Goal: Navigation & Orientation: Find specific page/section

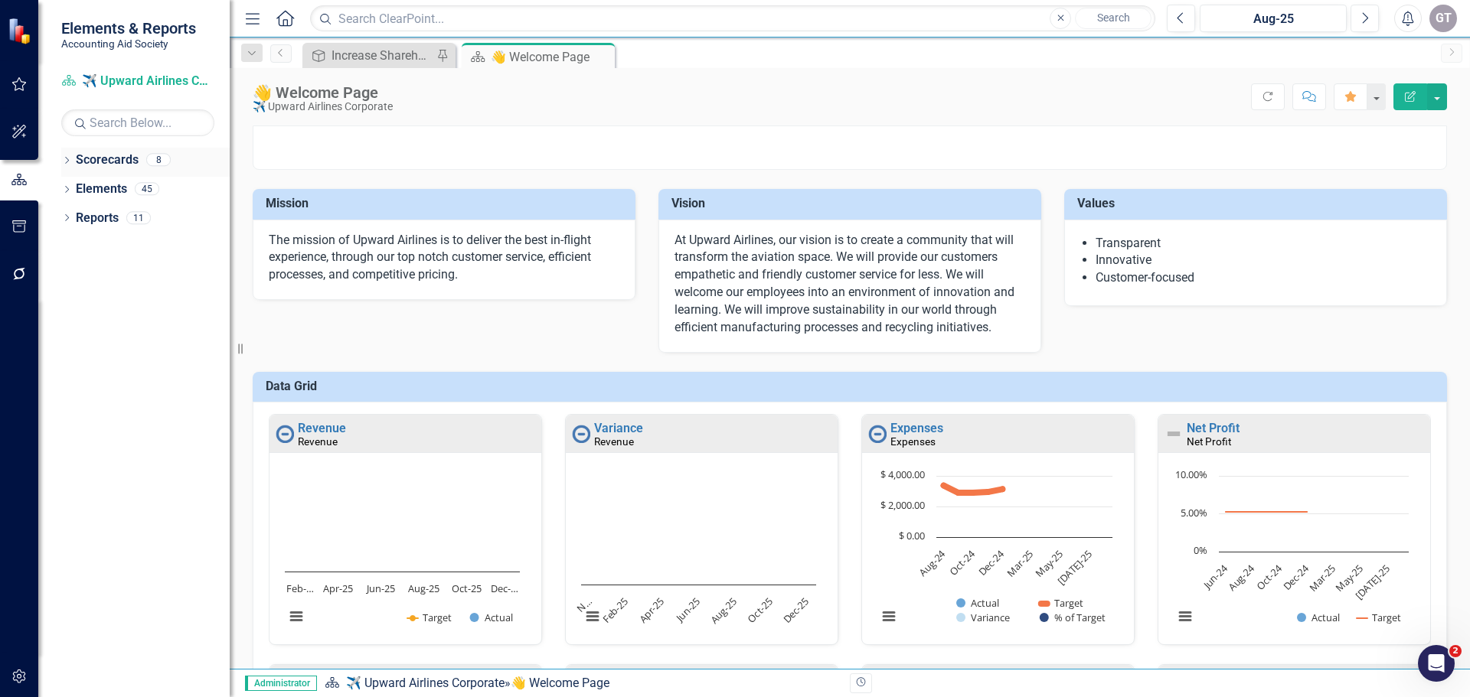
click at [100, 158] on link "Scorecards" at bounding box center [107, 161] width 63 height 18
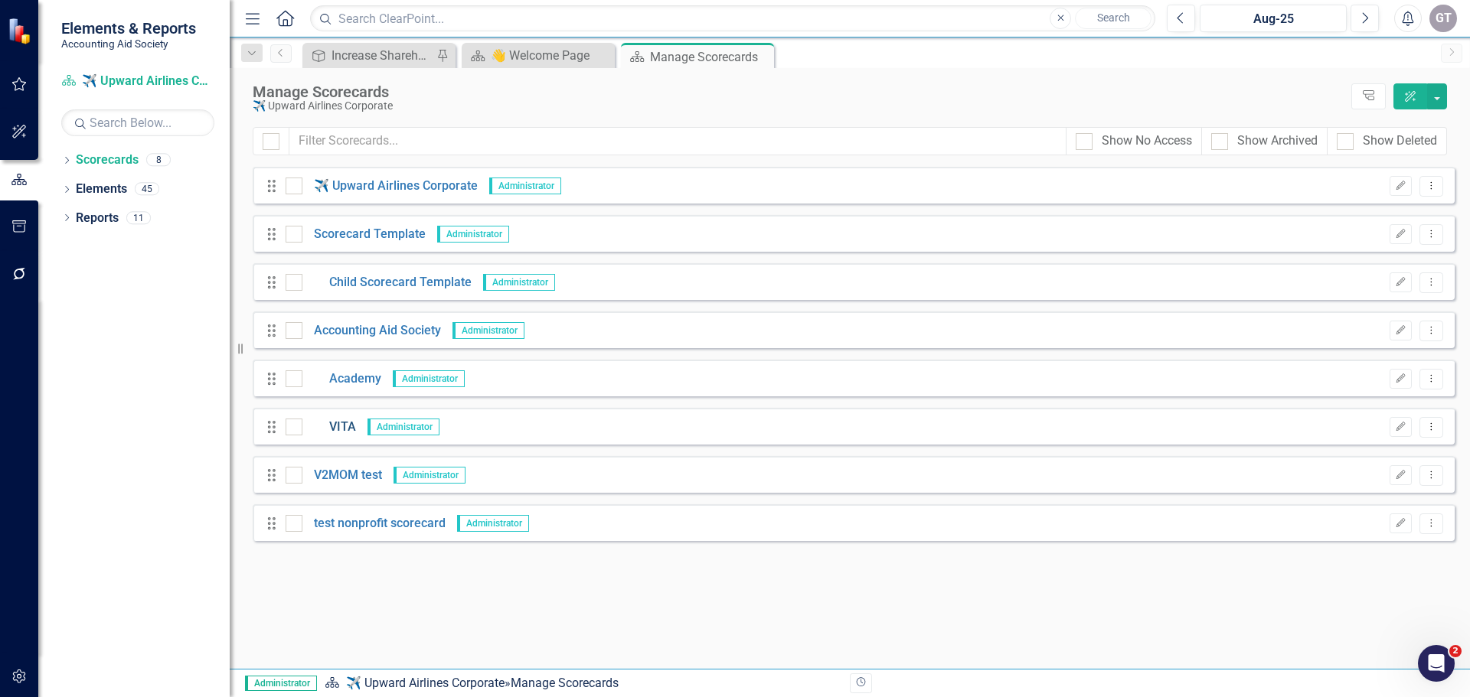
click at [336, 428] on link "VITA" at bounding box center [329, 428] width 54 height 18
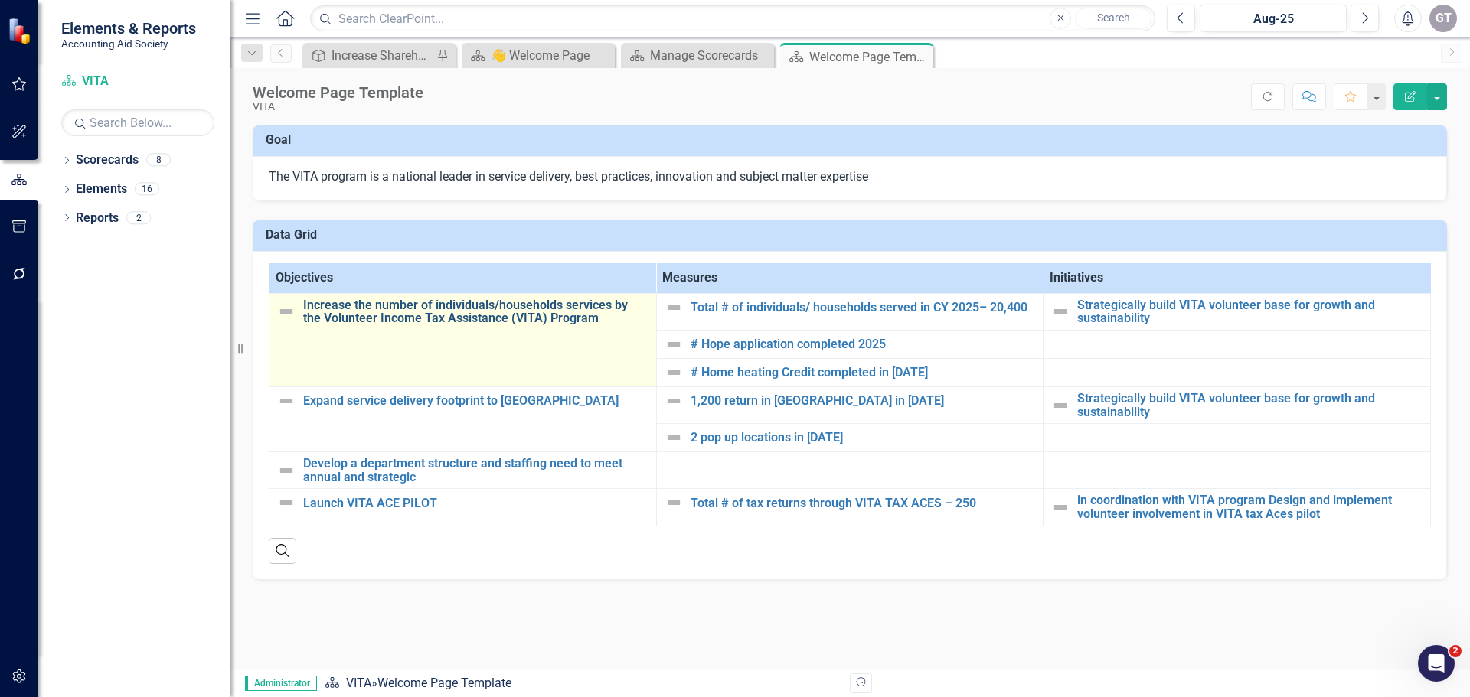
click at [409, 305] on link "Increase the number of individuals/households services by the Volunteer Income …" at bounding box center [475, 312] width 345 height 27
click at [514, 309] on link "Increase the number of individuals/households services by the Volunteer Income …" at bounding box center [475, 312] width 345 height 27
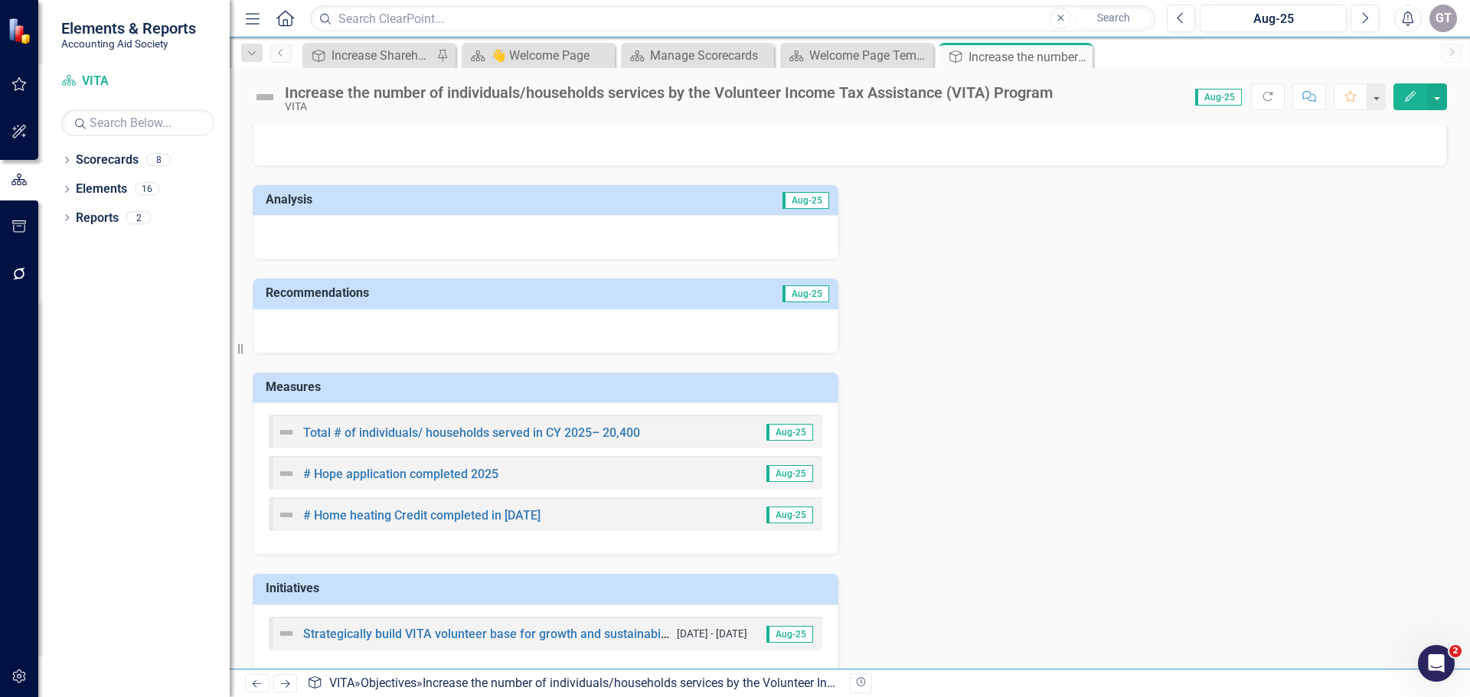
scroll to position [57, 0]
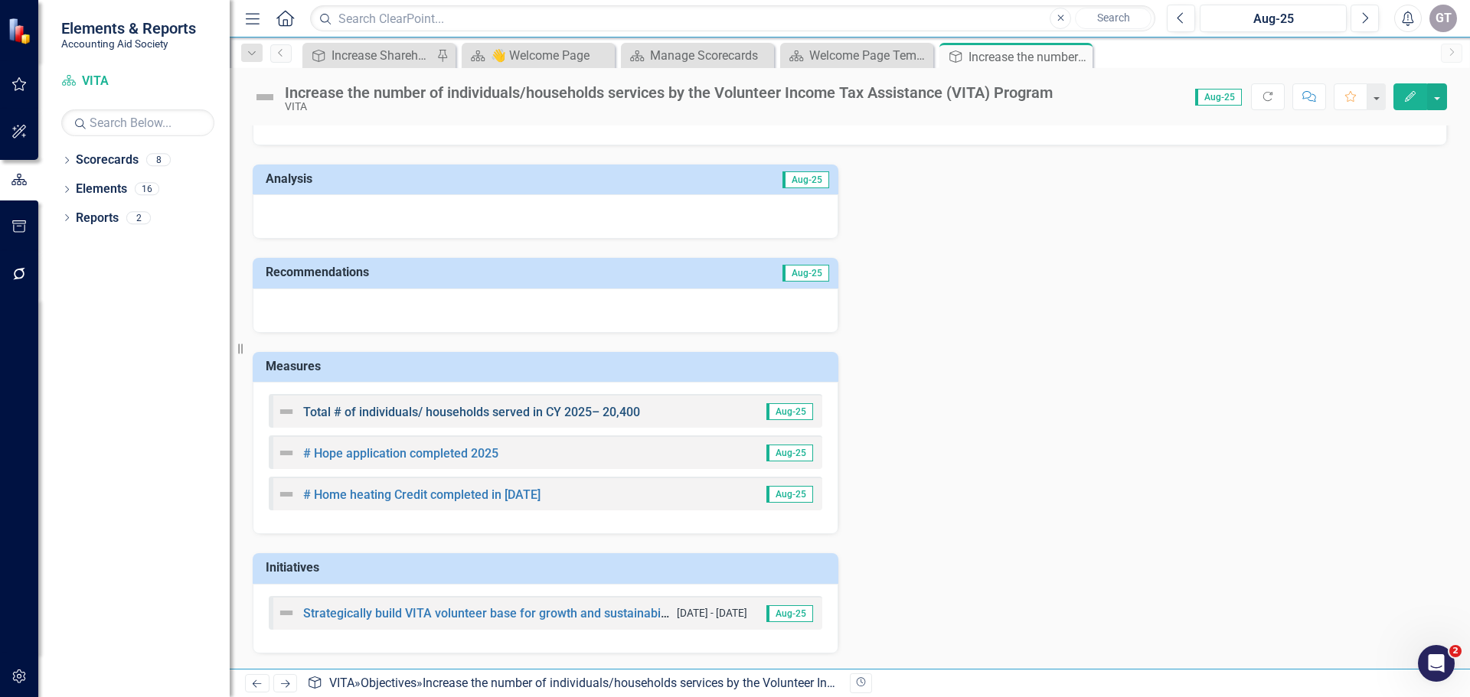
click at [455, 411] on link "Total # of individuals/ households served in CY 2025– 20,400" at bounding box center [471, 412] width 337 height 15
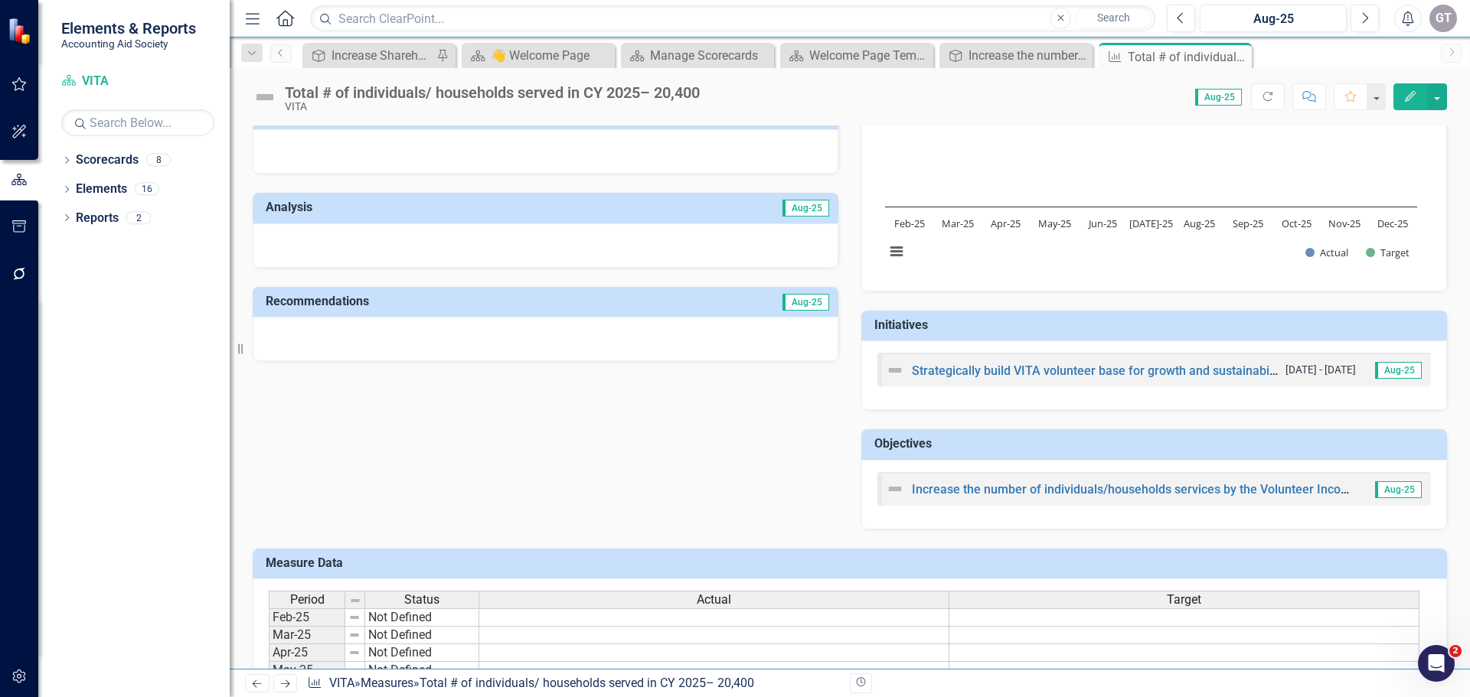
scroll to position [296, 0]
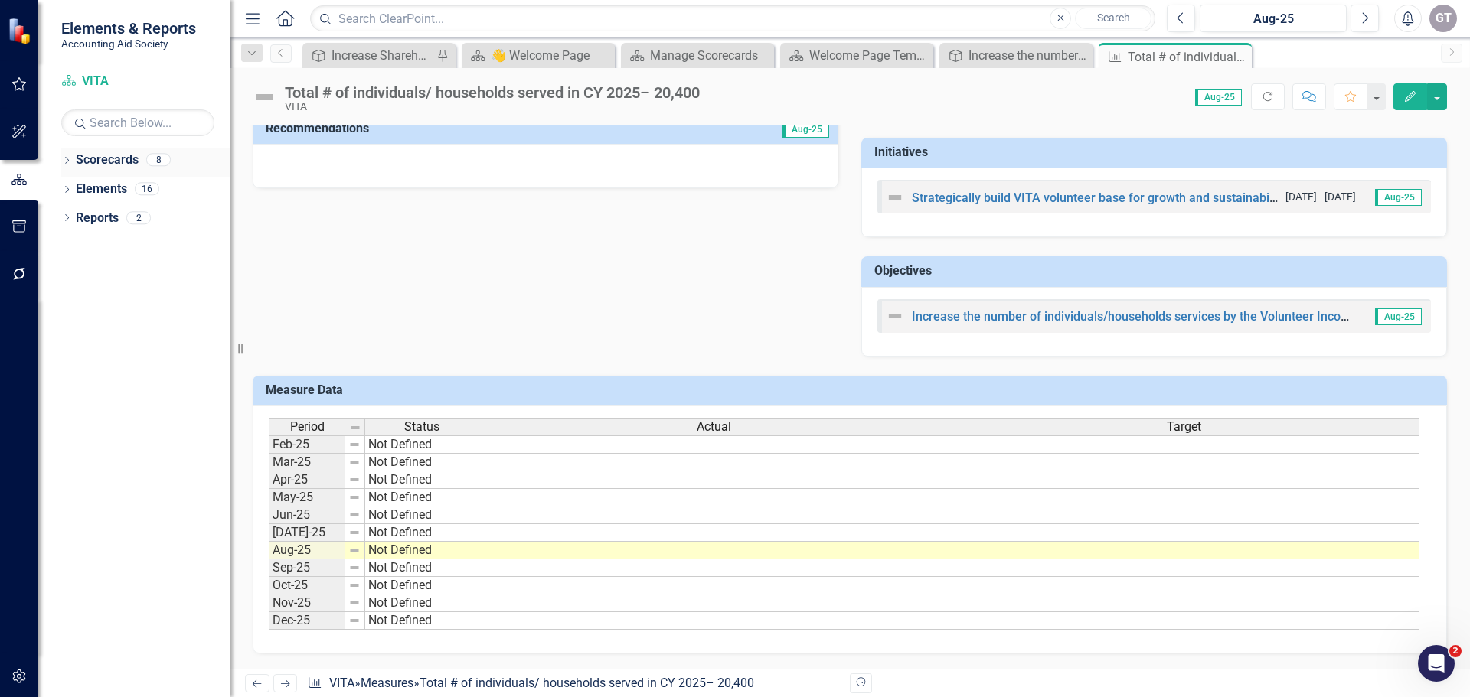
click at [98, 159] on link "Scorecards" at bounding box center [107, 161] width 63 height 18
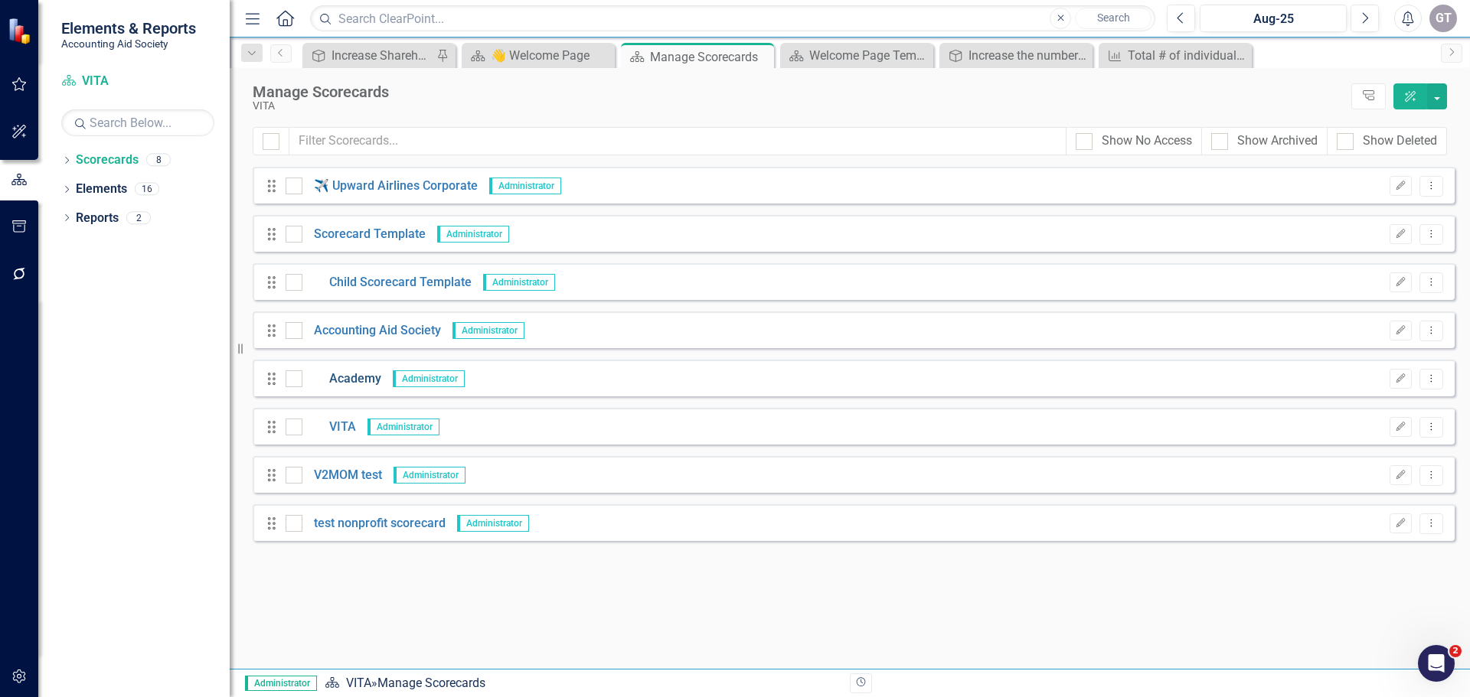
click at [341, 381] on link "Academy" at bounding box center [341, 380] width 79 height 18
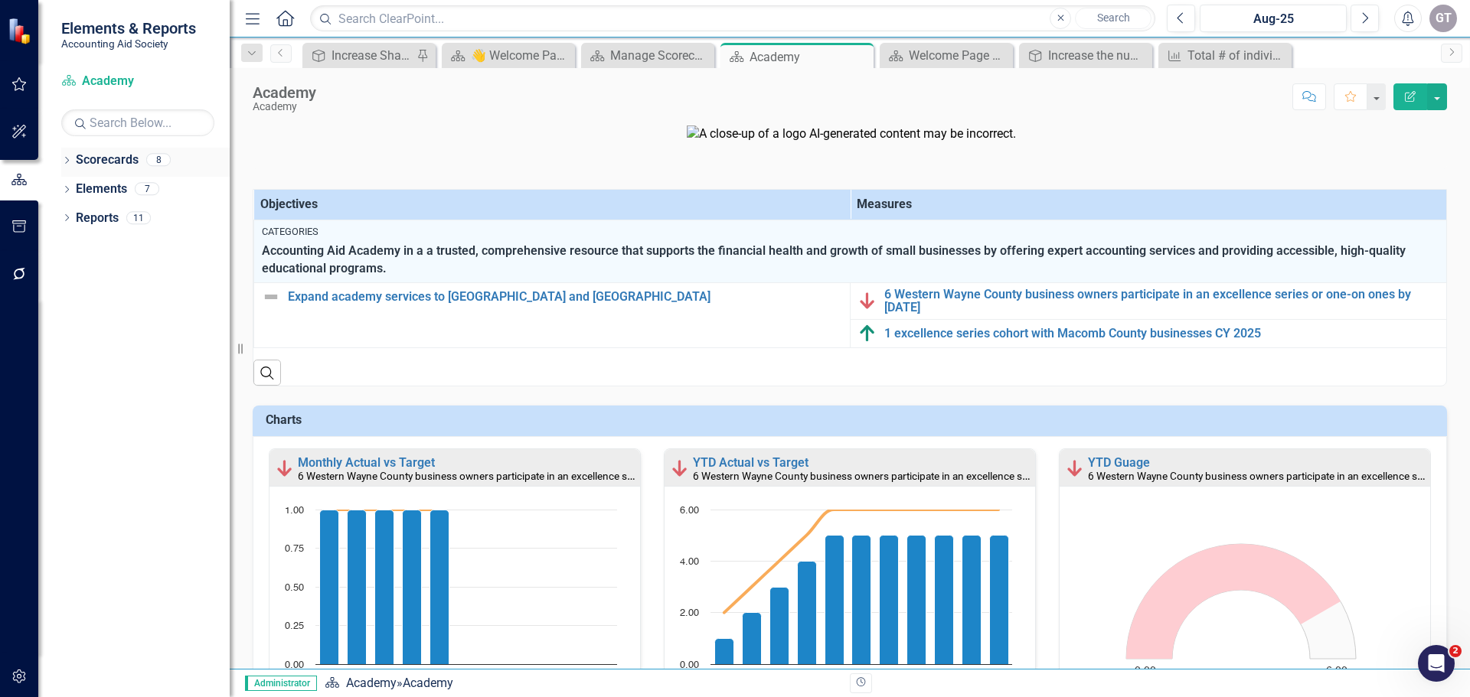
click at [95, 158] on link "Scorecards" at bounding box center [107, 161] width 63 height 18
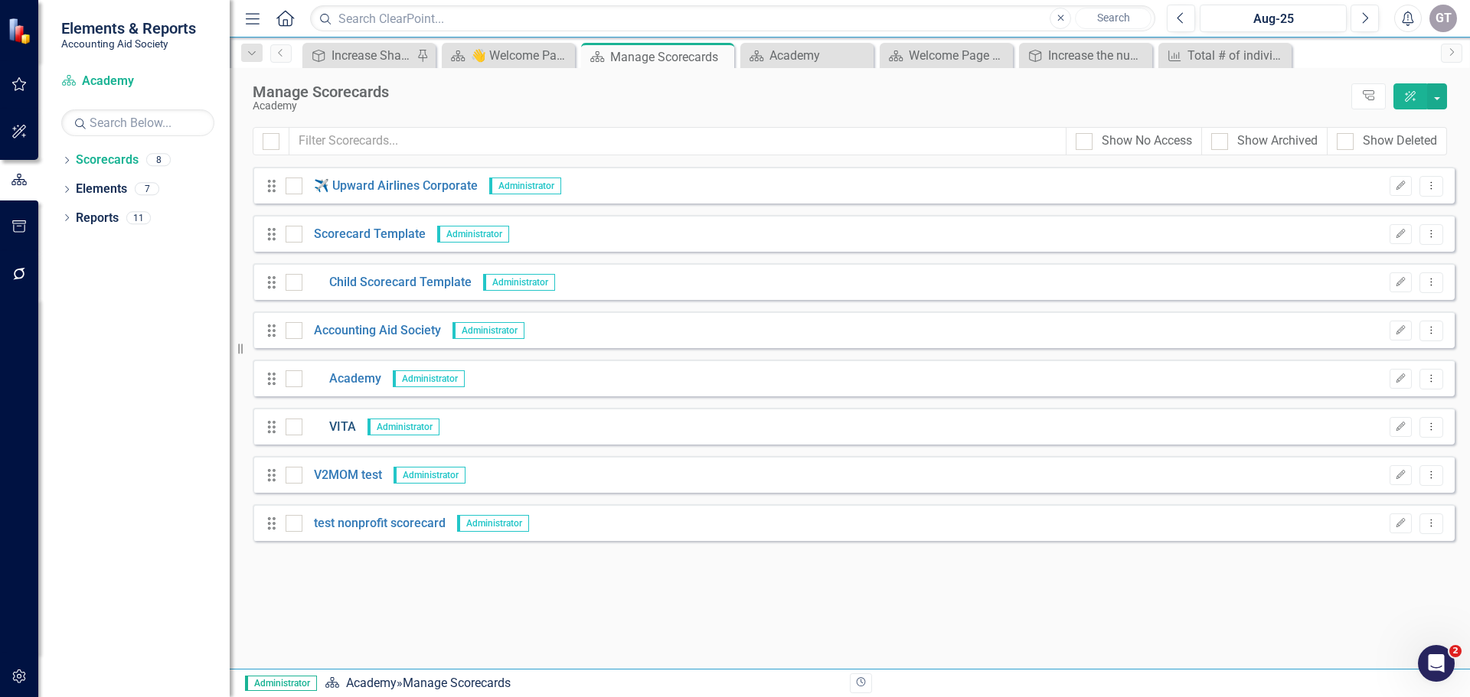
click at [344, 429] on link "VITA" at bounding box center [329, 428] width 54 height 18
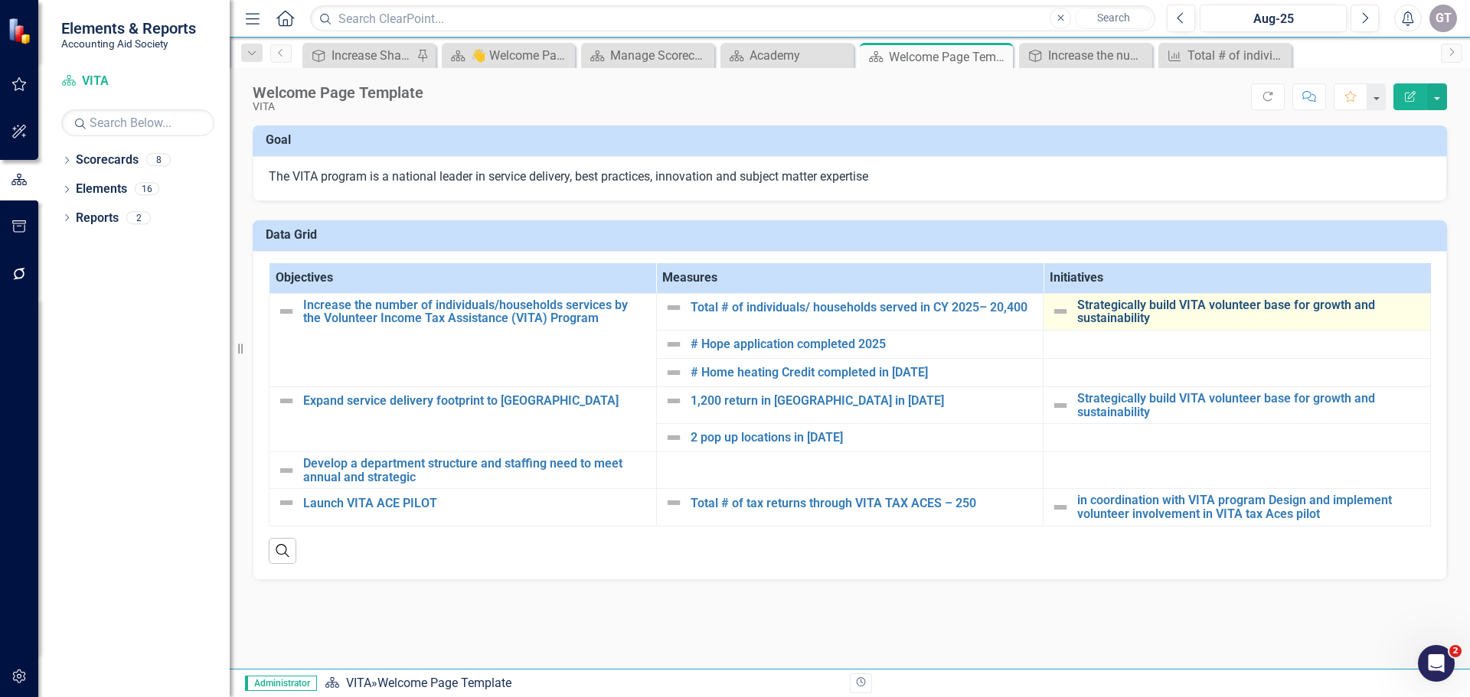
click at [1142, 306] on link "Strategically build VITA volunteer base for growth and sustainability" at bounding box center [1249, 312] width 345 height 27
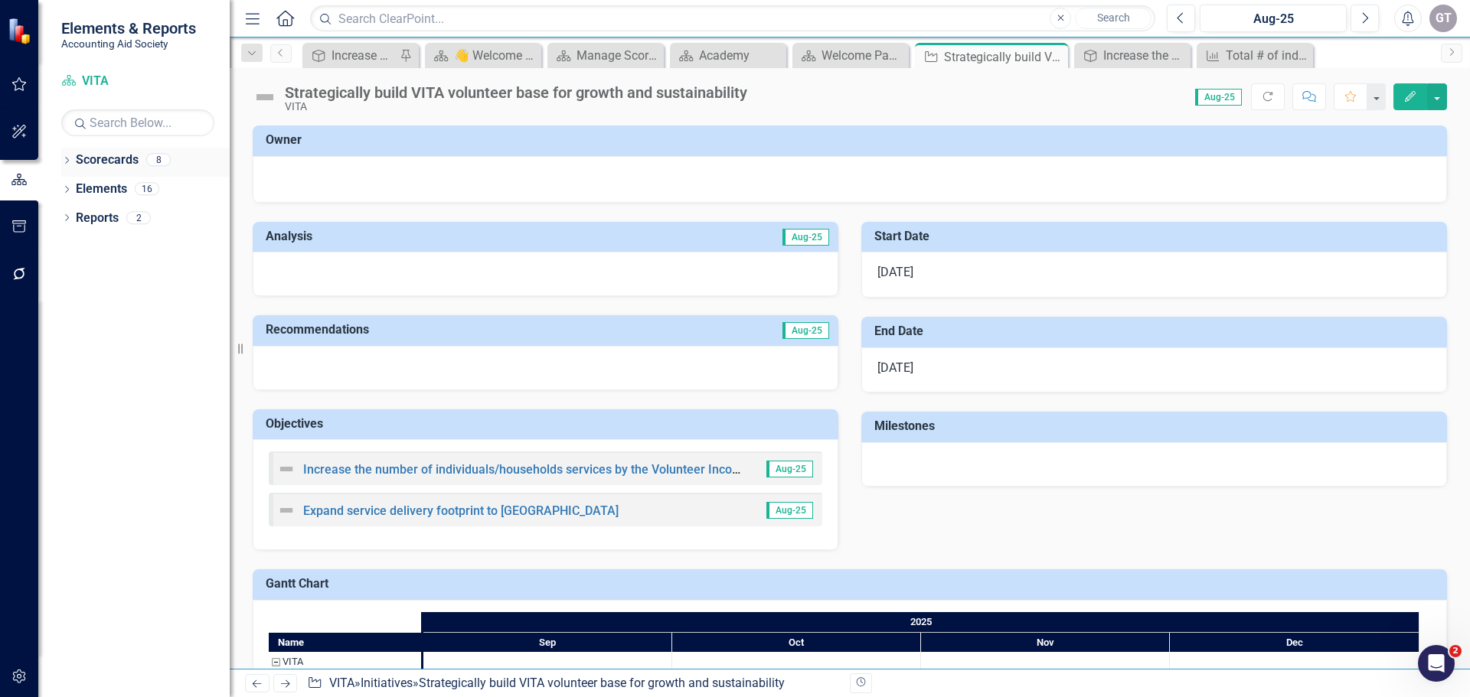
click at [114, 155] on link "Scorecards" at bounding box center [107, 161] width 63 height 18
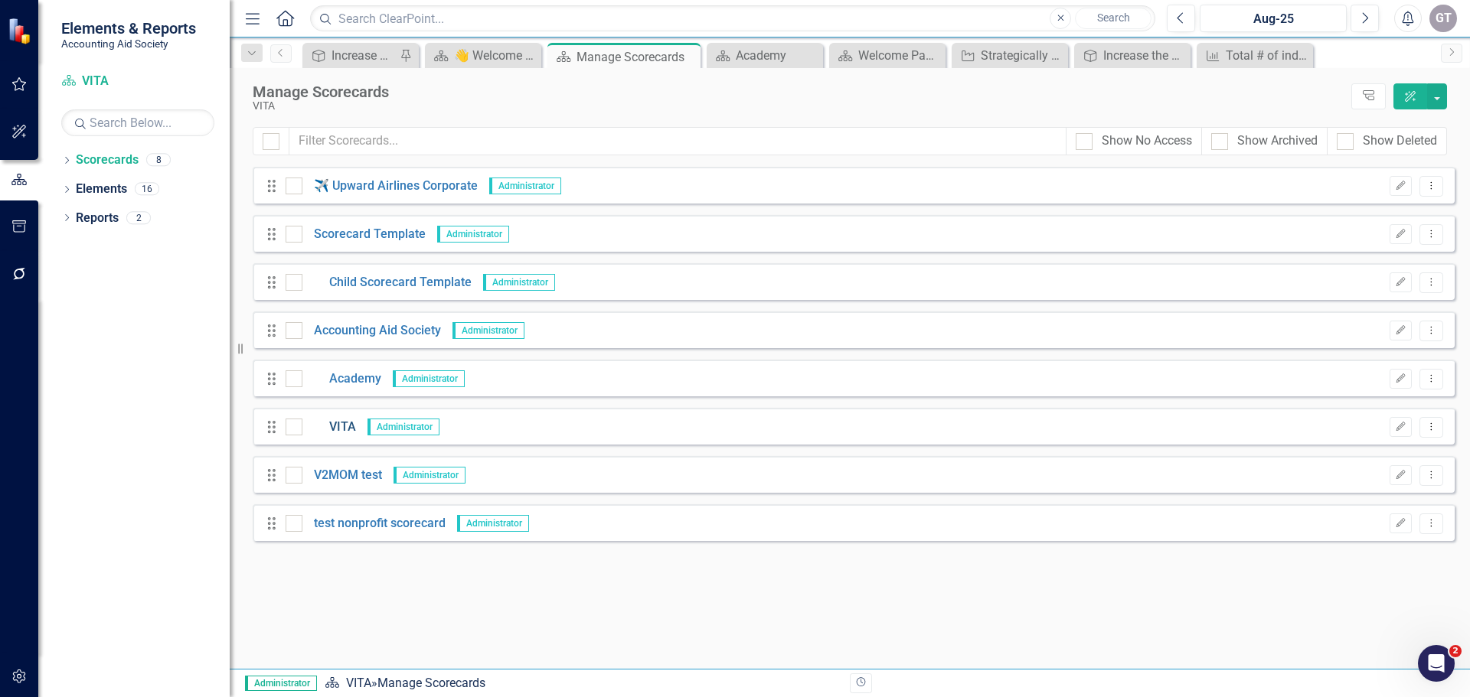
click at [340, 426] on link "VITA" at bounding box center [329, 428] width 54 height 18
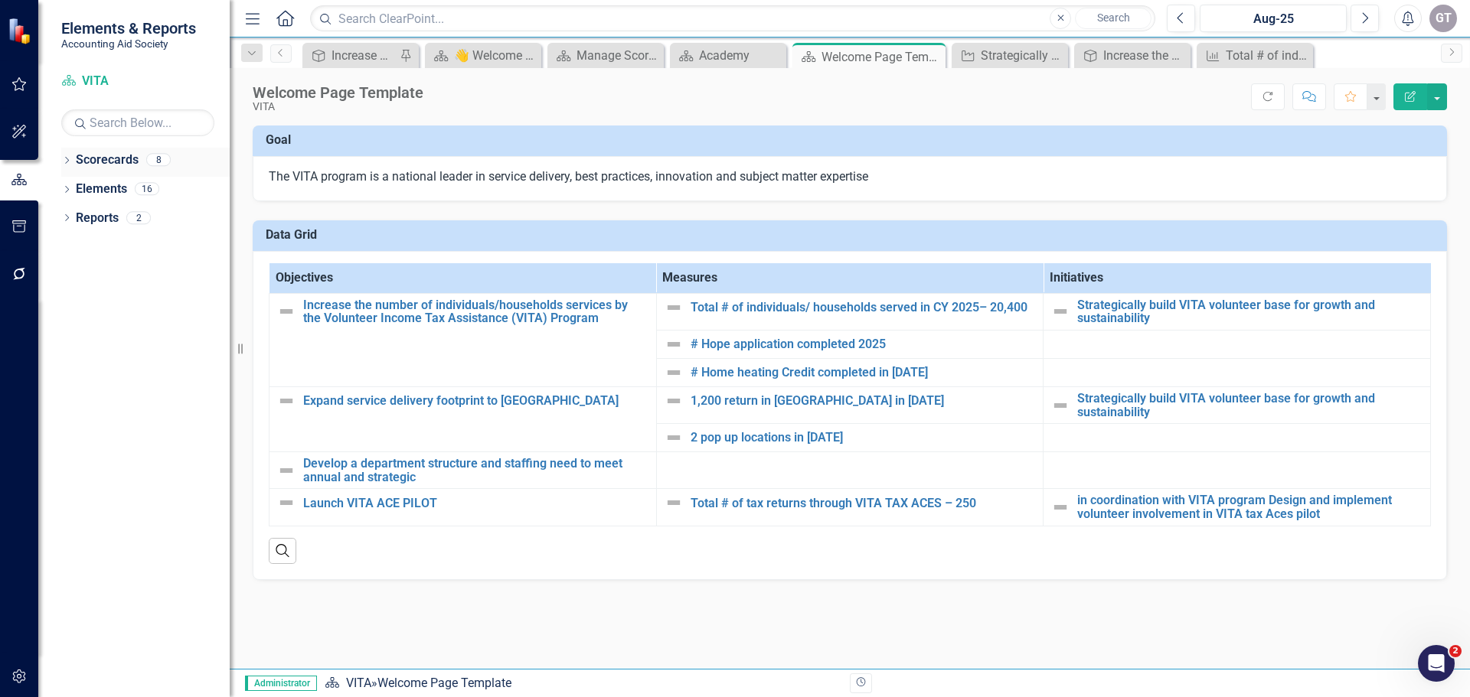
click at [103, 156] on link "Scorecards" at bounding box center [107, 161] width 63 height 18
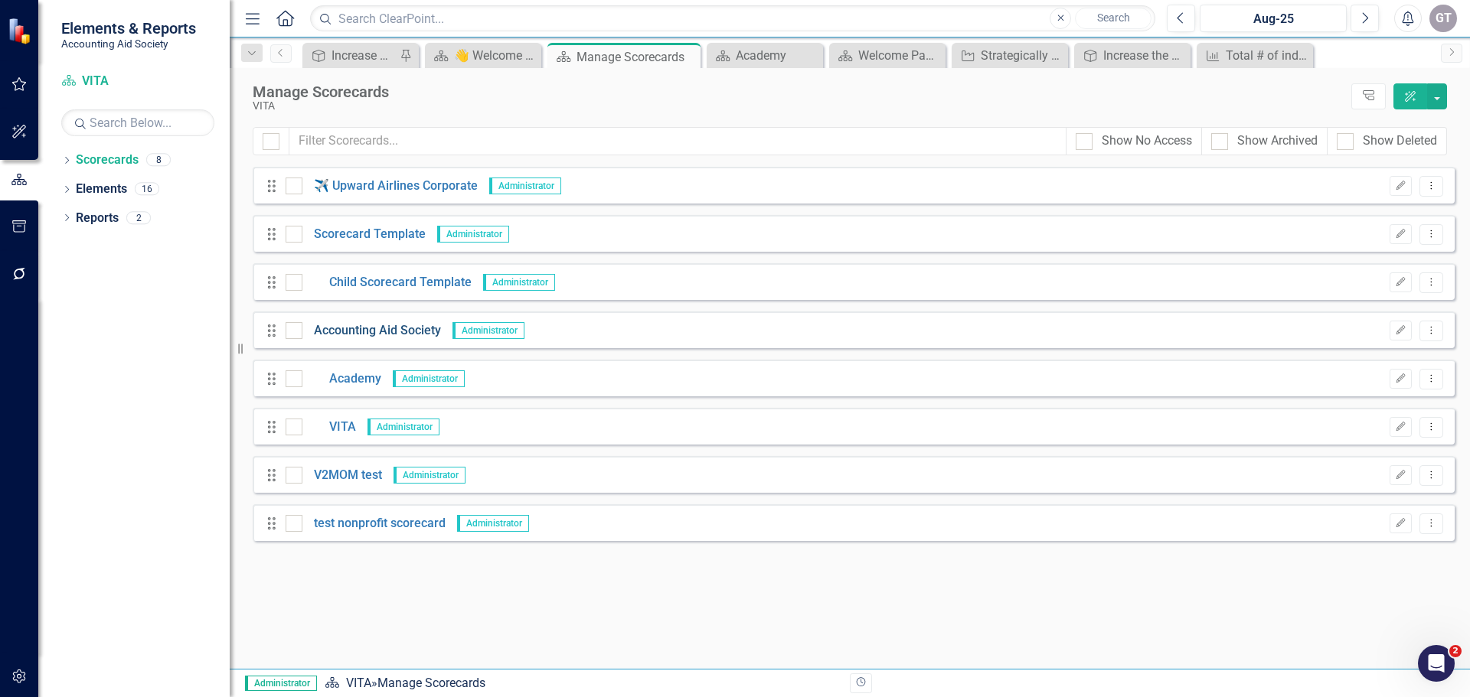
click at [397, 323] on link "Accounting Aid Society" at bounding box center [371, 331] width 139 height 18
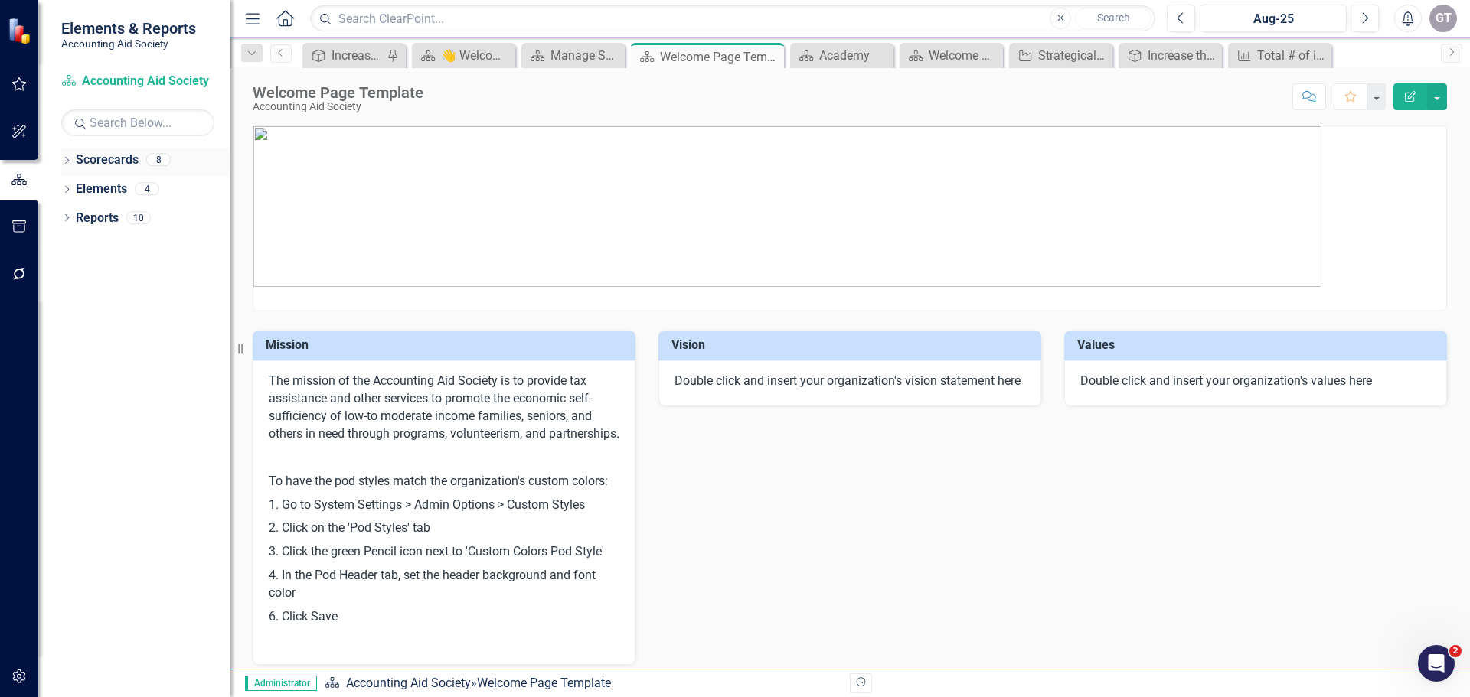
click at [107, 158] on link "Scorecards" at bounding box center [107, 161] width 63 height 18
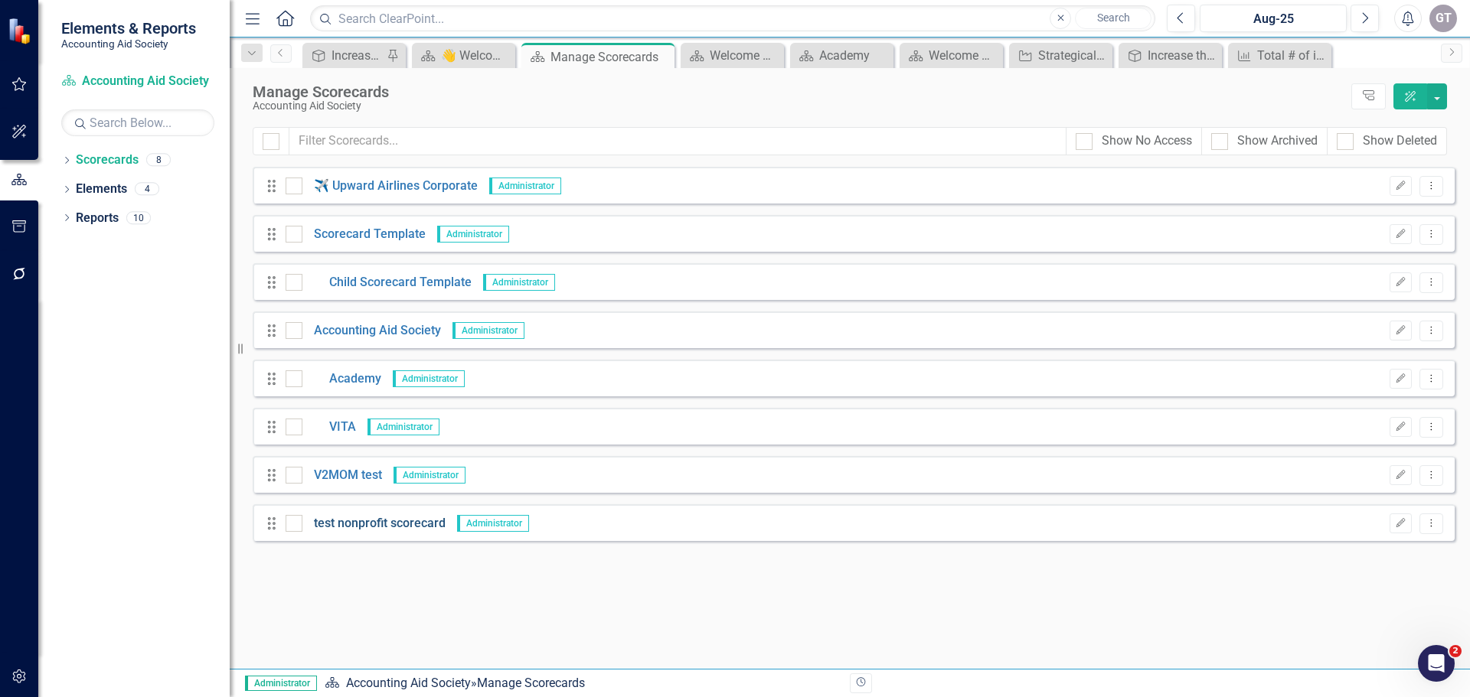
click at [395, 531] on link "test nonprofit scorecard" at bounding box center [373, 524] width 143 height 18
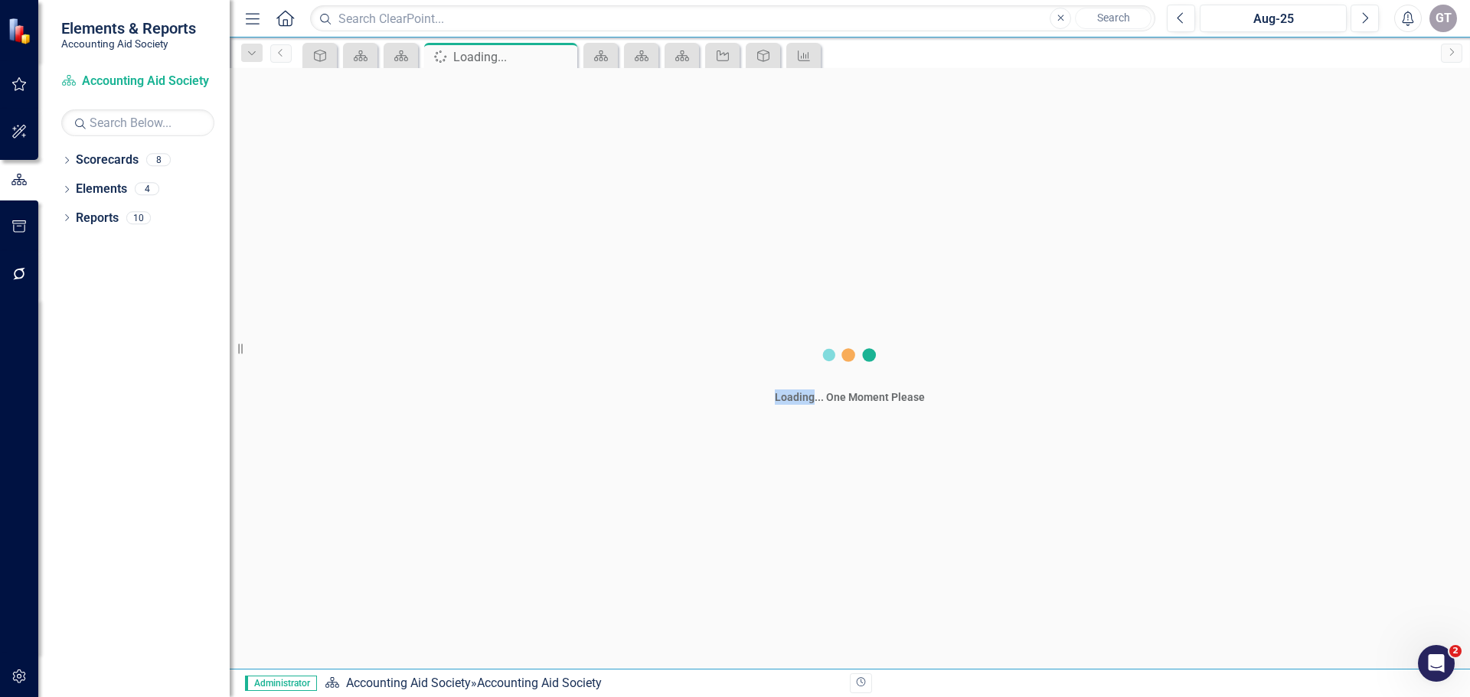
click at [395, 531] on div "Loading... One Moment Please" at bounding box center [850, 368] width 1240 height 601
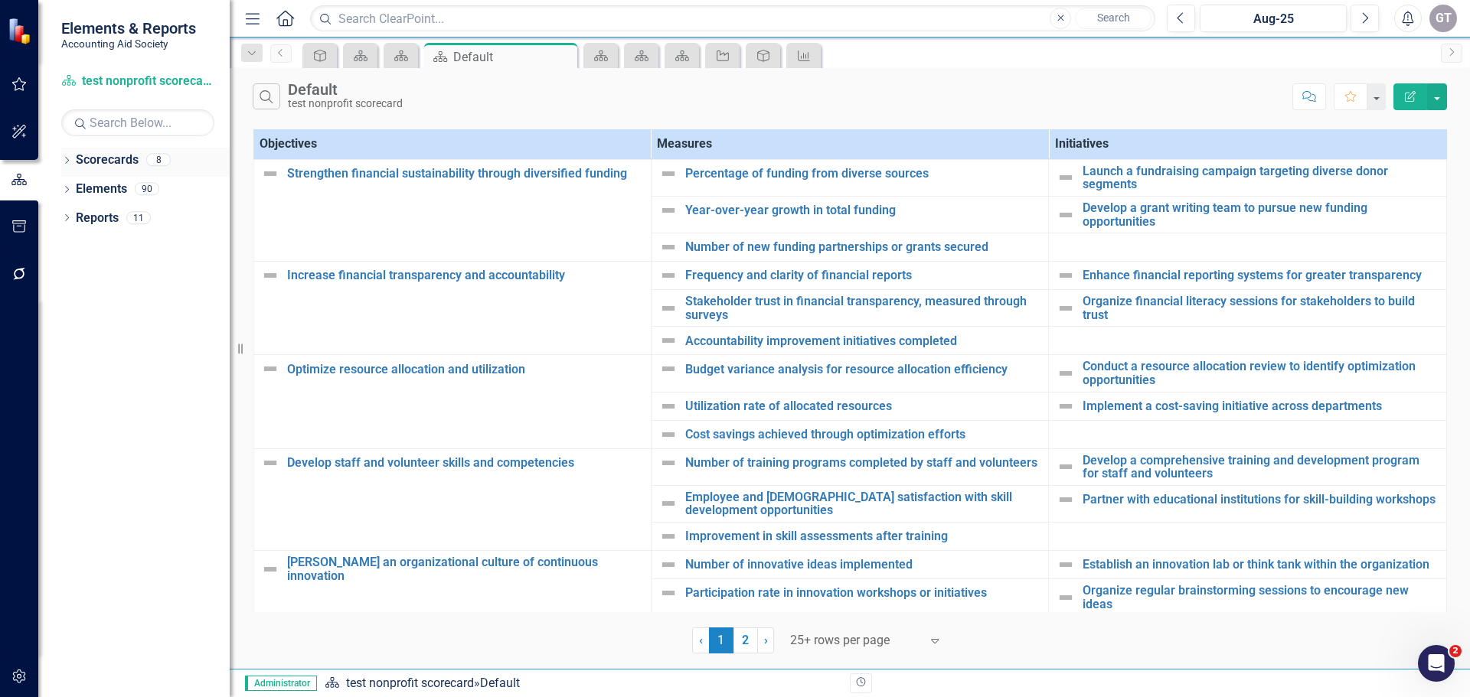
click at [106, 156] on link "Scorecards" at bounding box center [107, 161] width 63 height 18
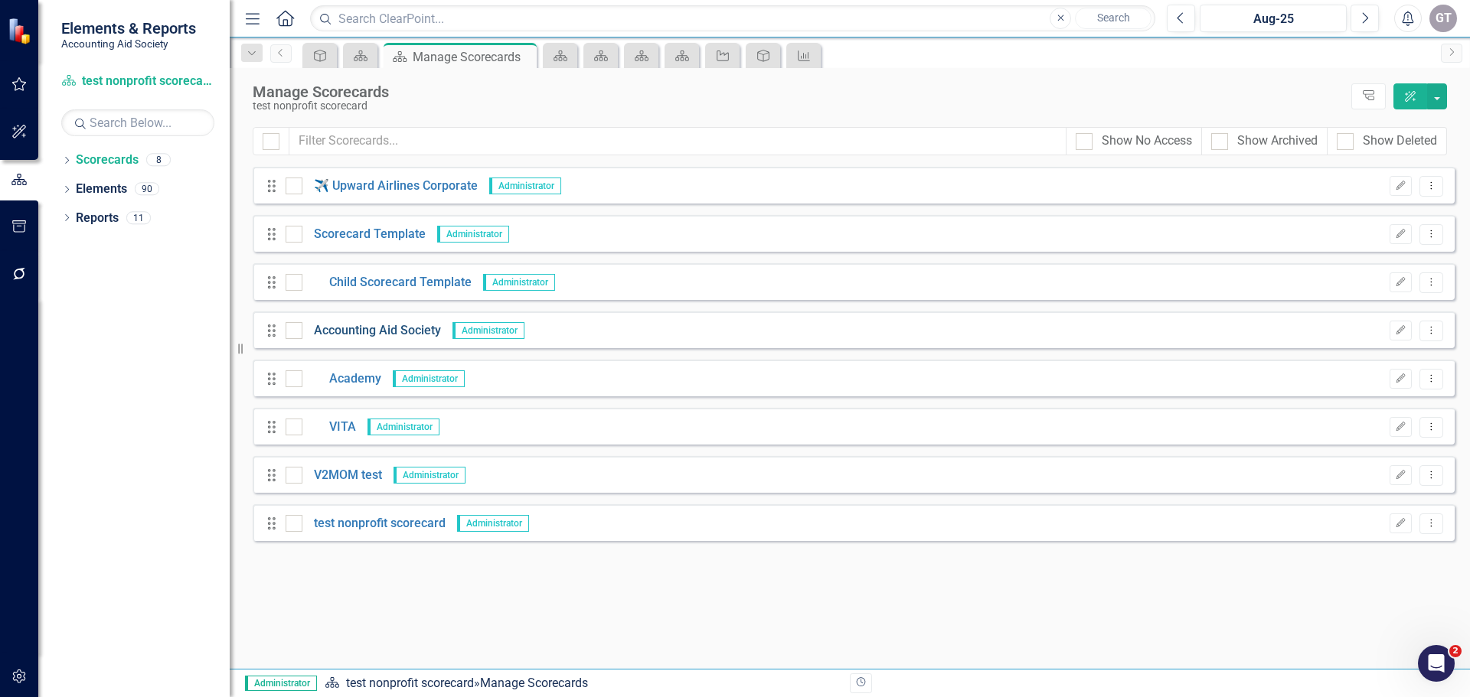
click at [363, 329] on link "Accounting Aid Society" at bounding box center [371, 331] width 139 height 18
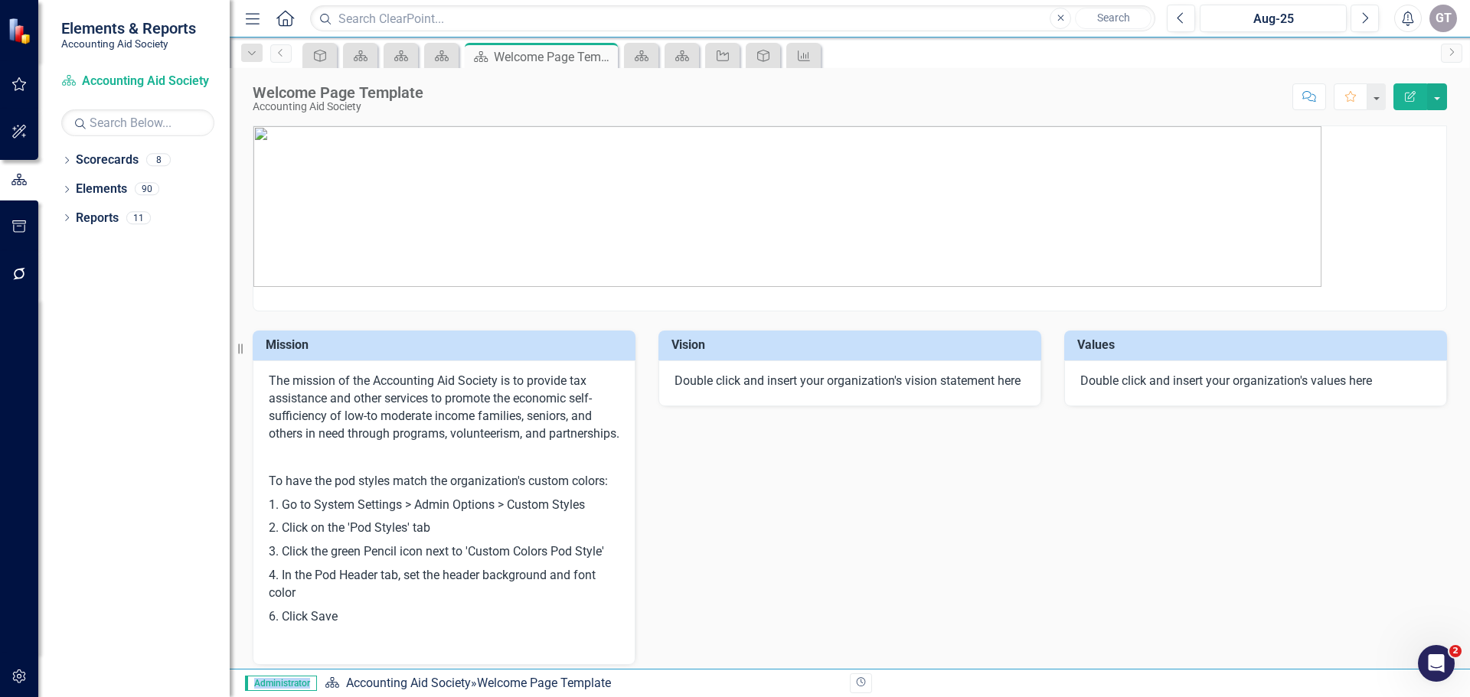
click at [363, 329] on div "Mission The mission of the Accounting Aid Society is to provide tax assistance …" at bounding box center [444, 489] width 406 height 354
click at [101, 165] on link "Scorecards" at bounding box center [107, 161] width 63 height 18
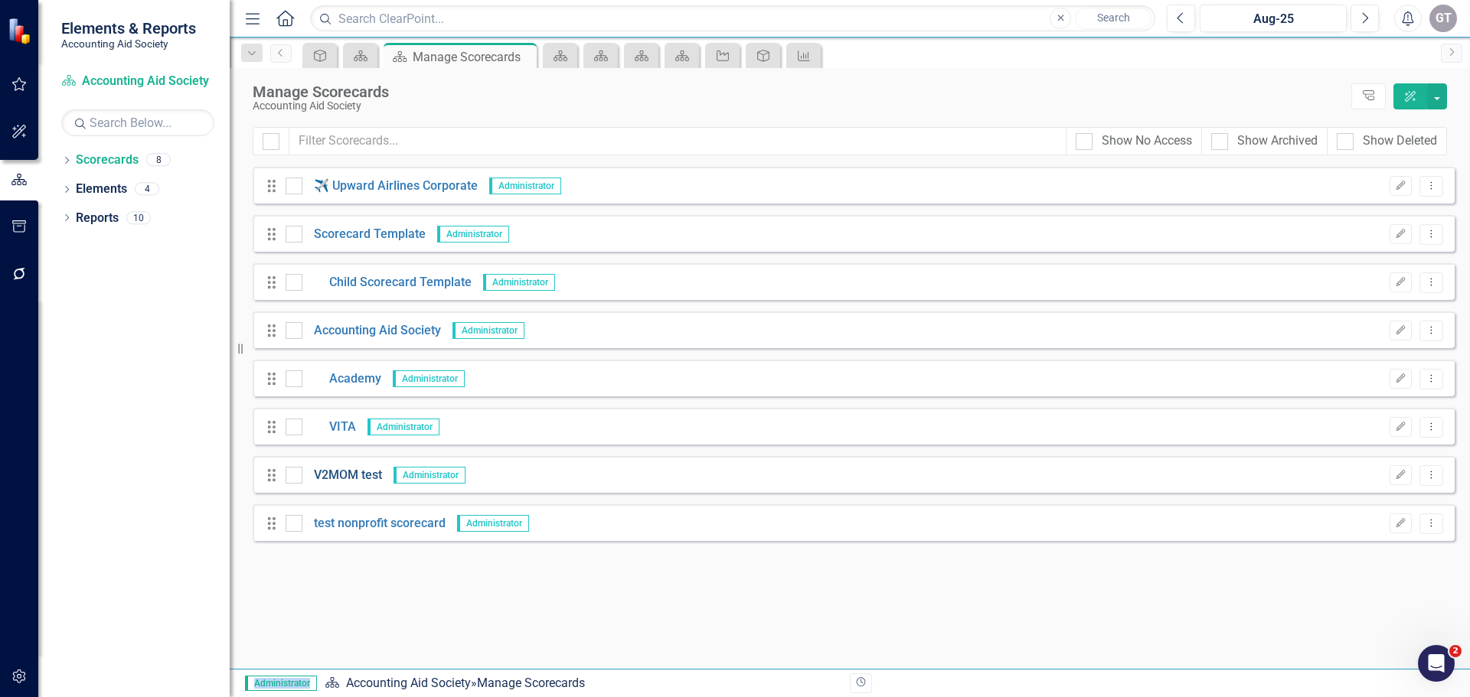
click at [349, 478] on link "V2MOM test" at bounding box center [342, 476] width 80 height 18
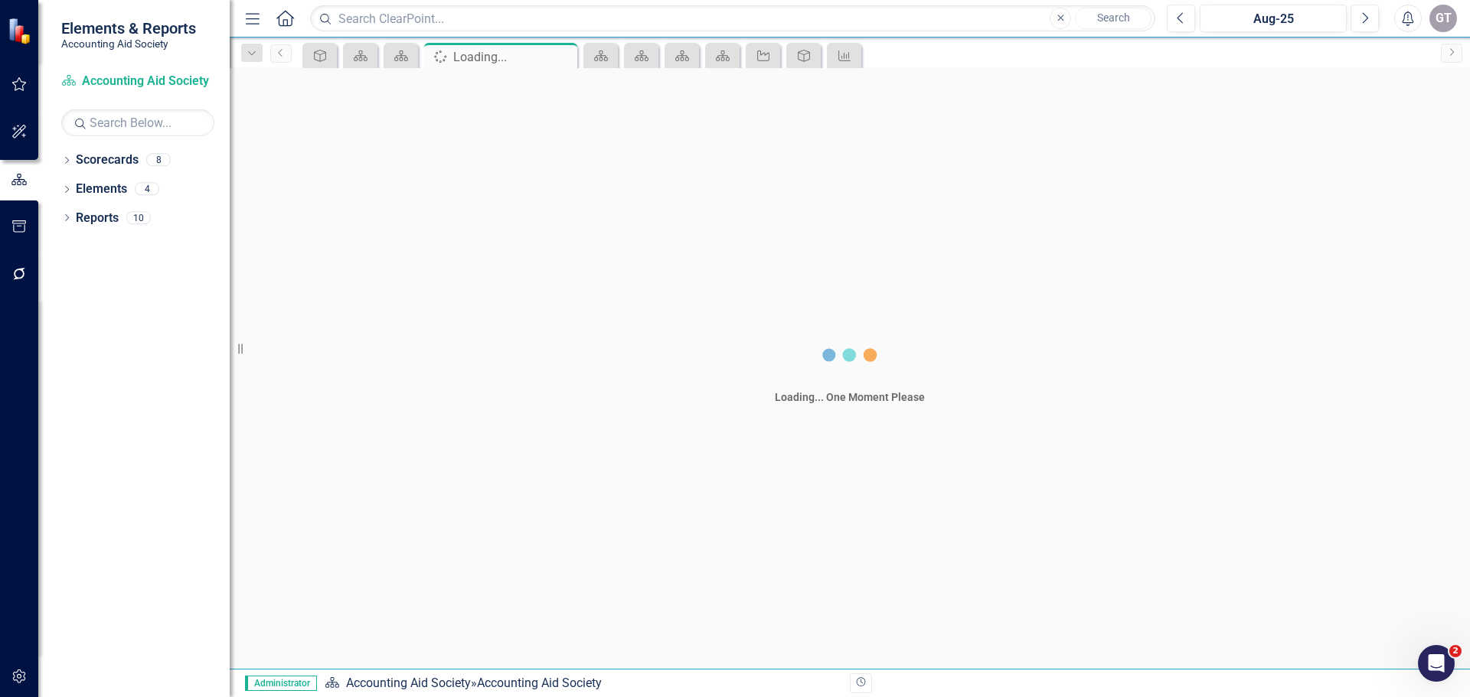
click at [349, 478] on div "Loading... One Moment Please" at bounding box center [850, 368] width 1240 height 601
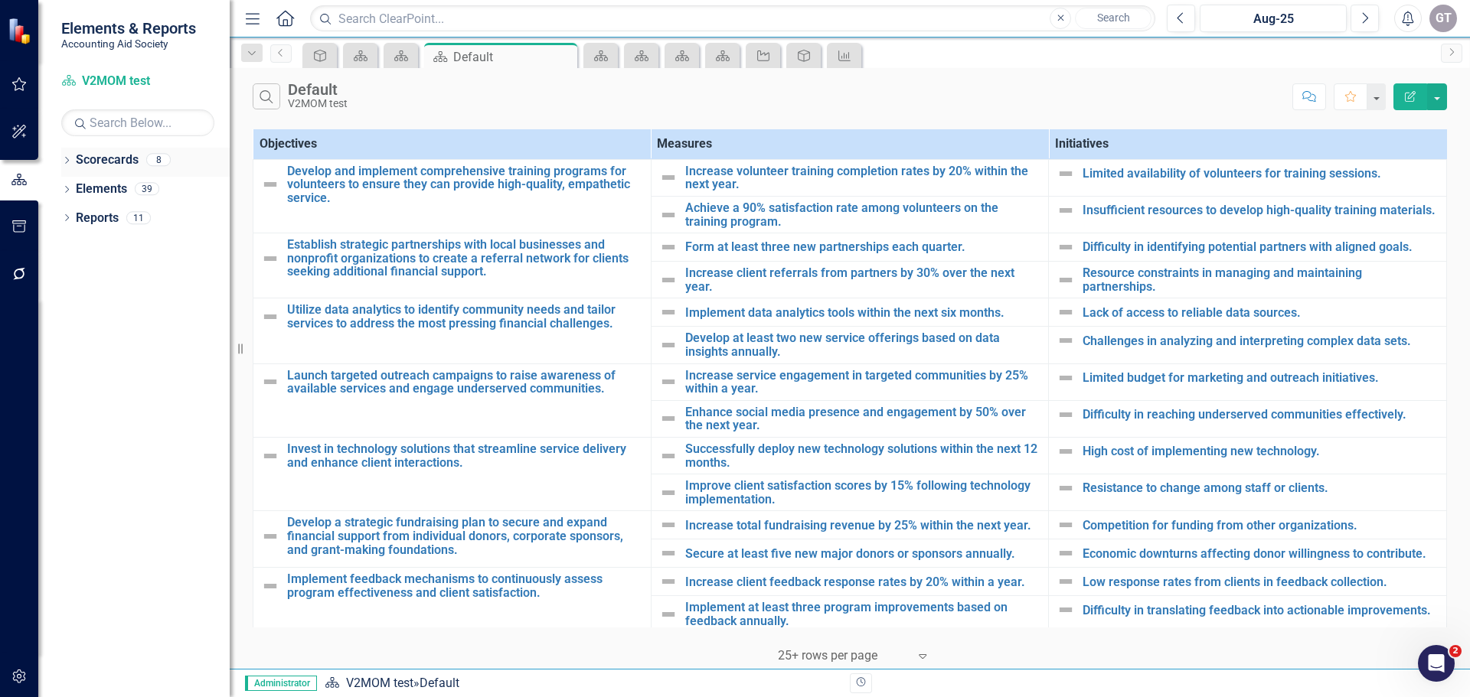
click at [106, 156] on link "Scorecards" at bounding box center [107, 161] width 63 height 18
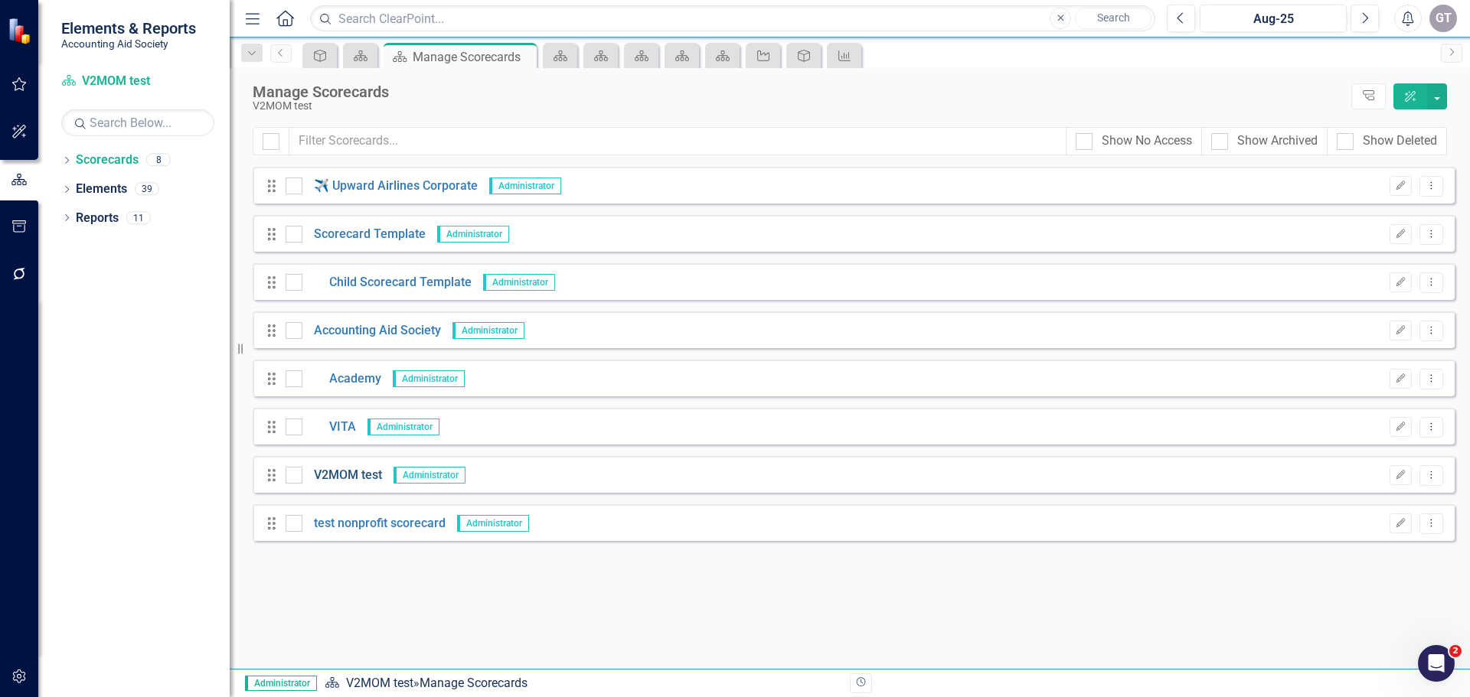
click at [332, 472] on link "V2MOM test" at bounding box center [342, 476] width 80 height 18
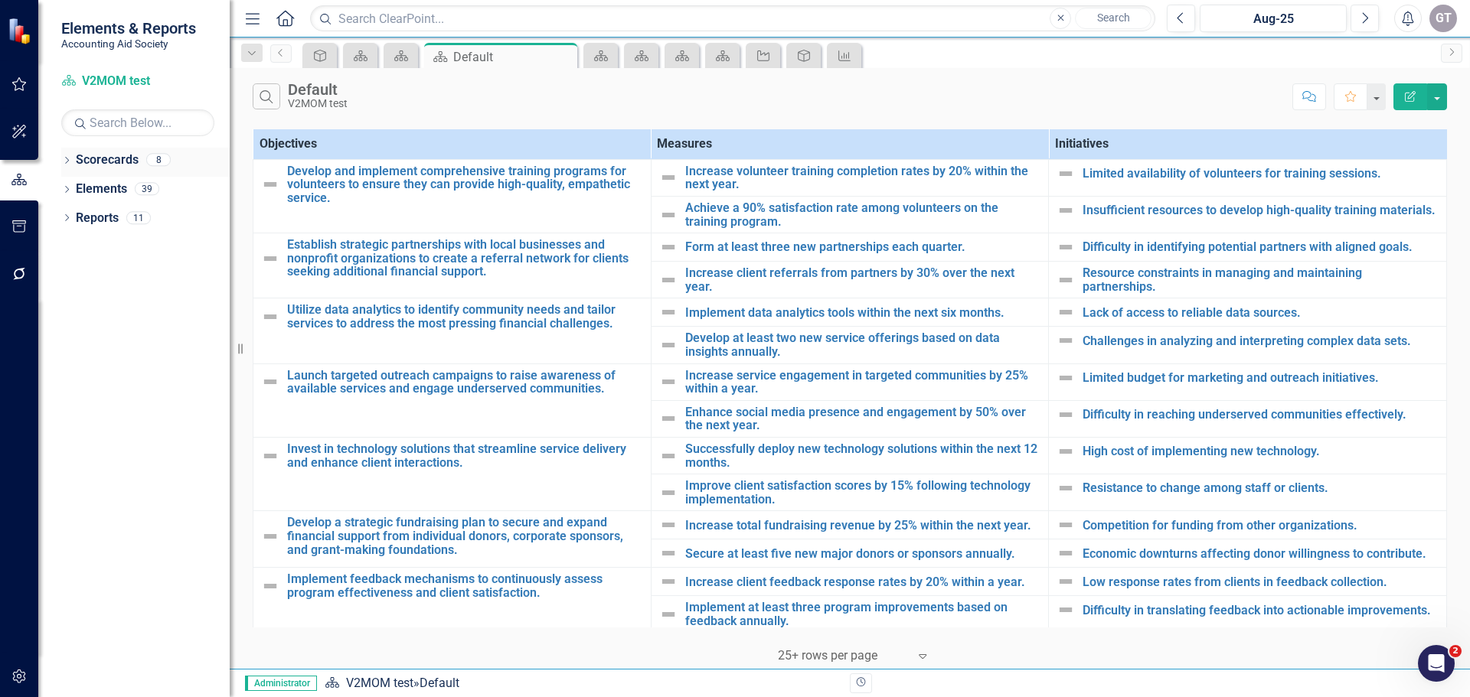
click at [106, 156] on link "Scorecards" at bounding box center [107, 161] width 63 height 18
